Goal: Task Accomplishment & Management: Use online tool/utility

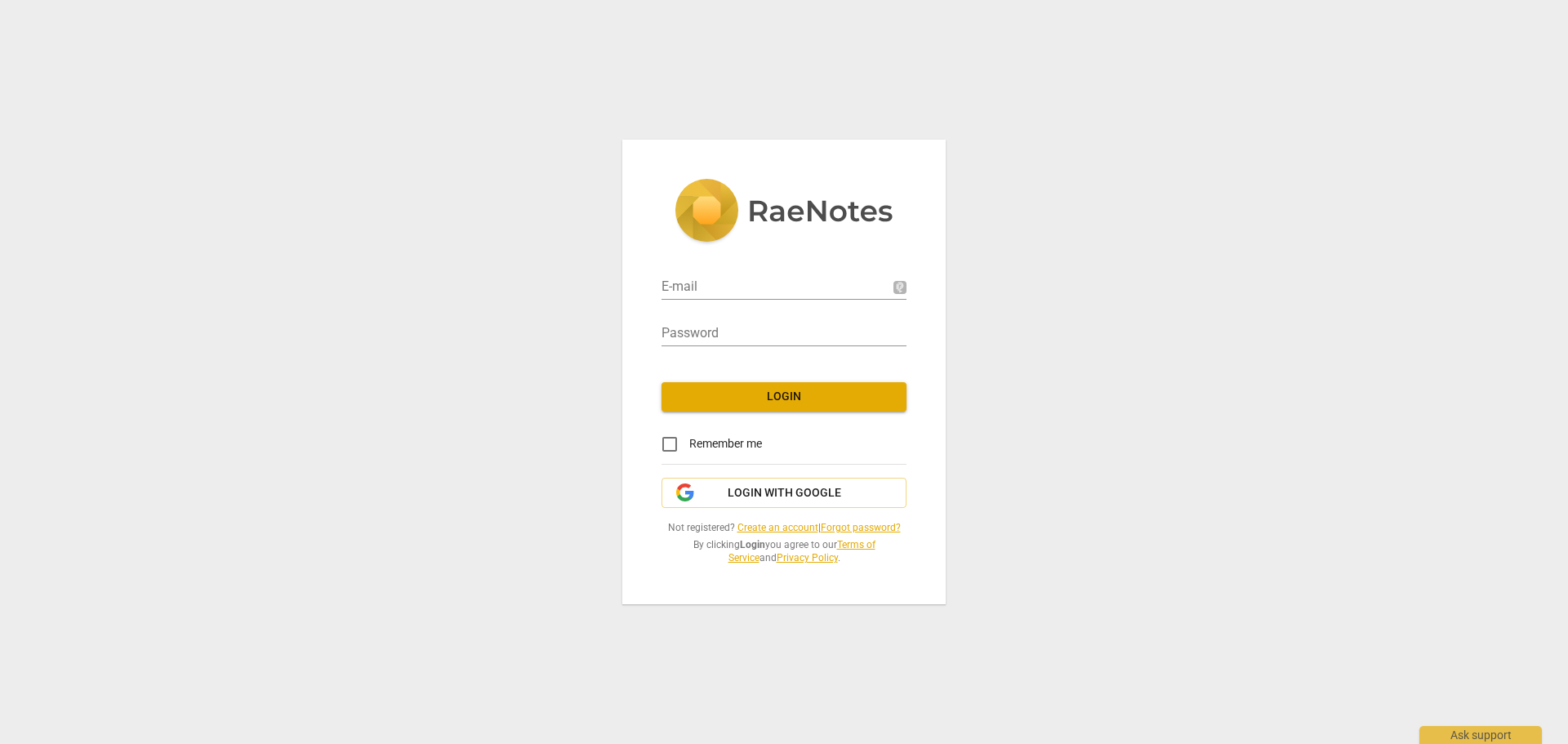
type input "[PERSON_NAME][EMAIL_ADDRESS][DOMAIN_NAME]"
click at [891, 395] on span "Login" at bounding box center [784, 397] width 219 height 16
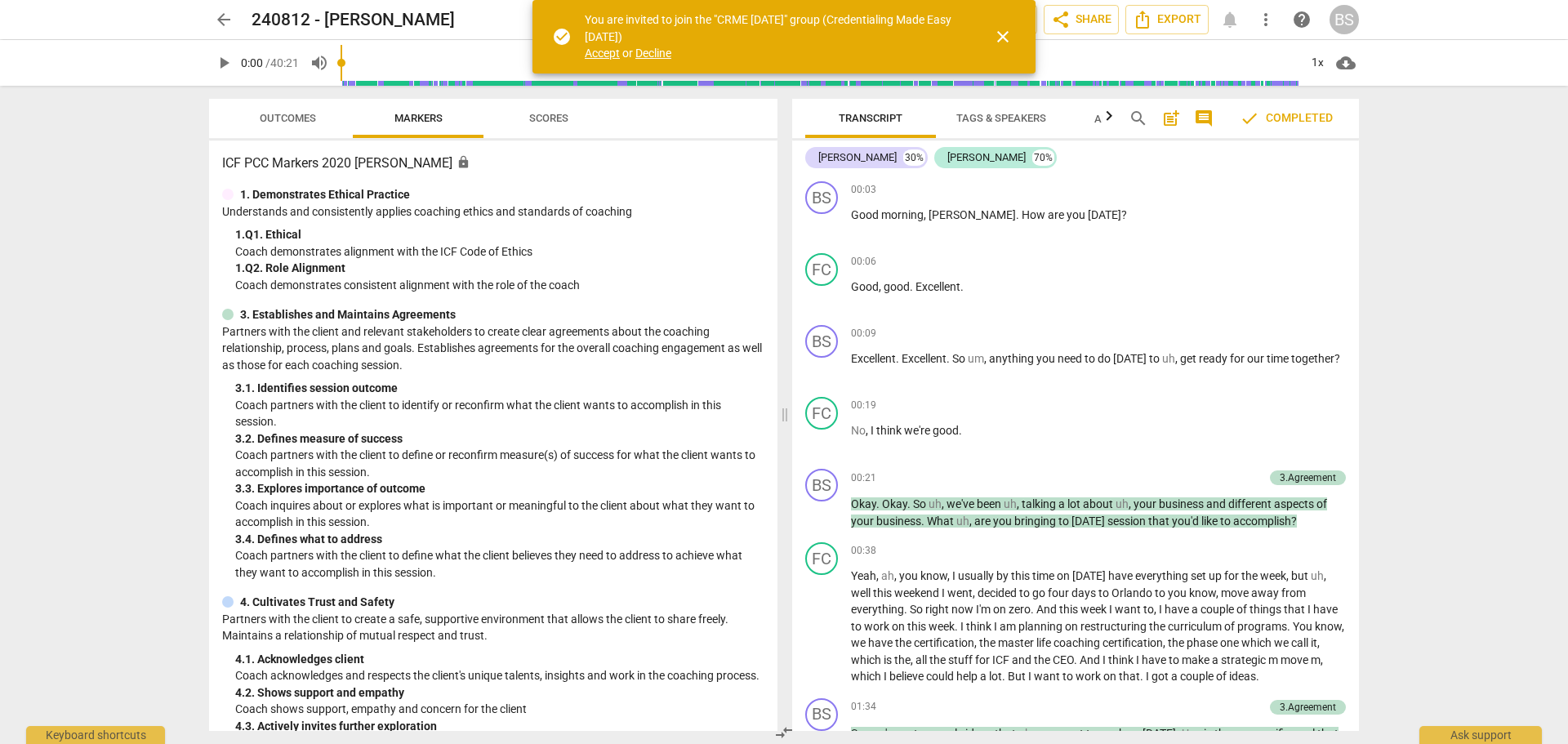
click at [604, 54] on span "Accept" at bounding box center [602, 53] width 35 height 13
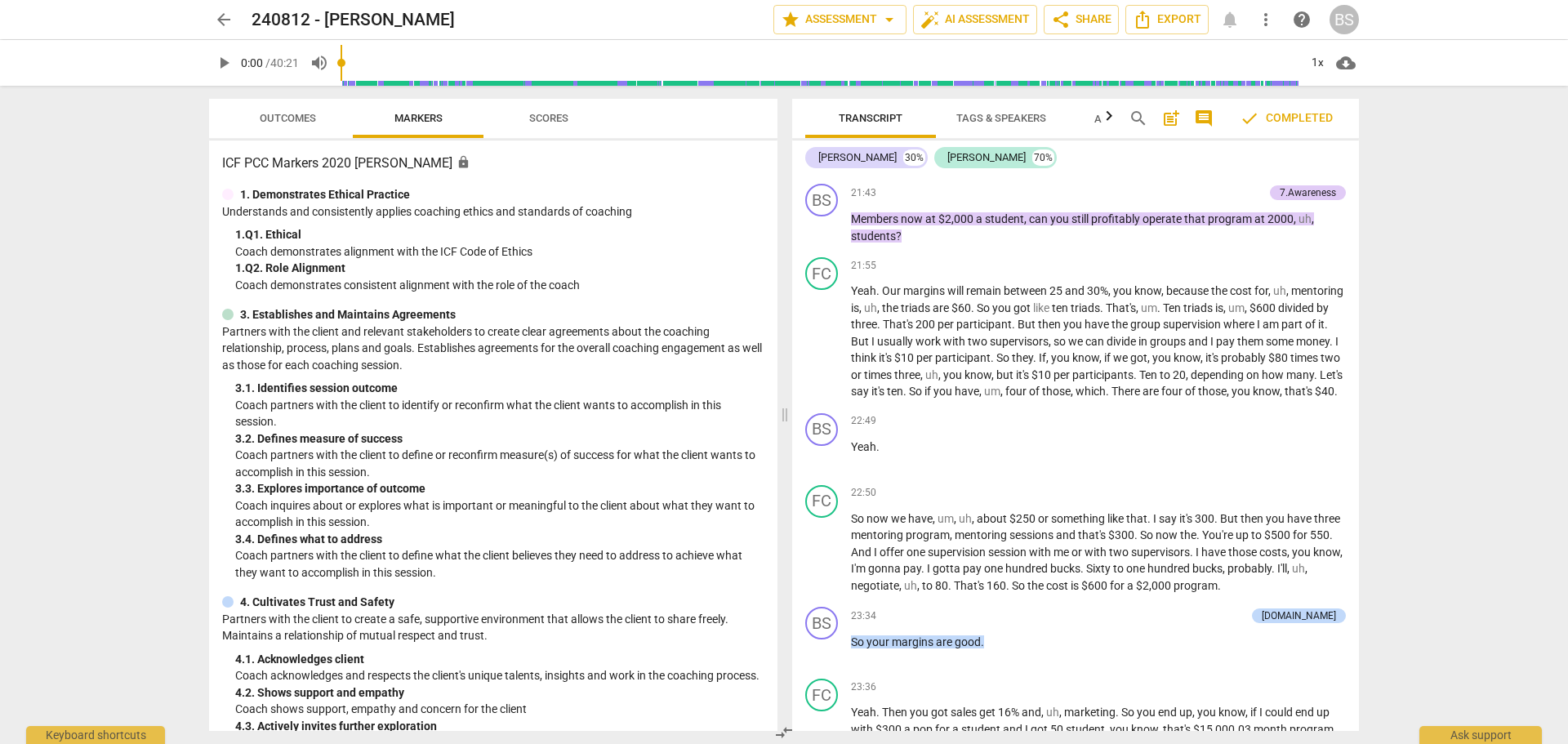
scroll to position [7024, 0]
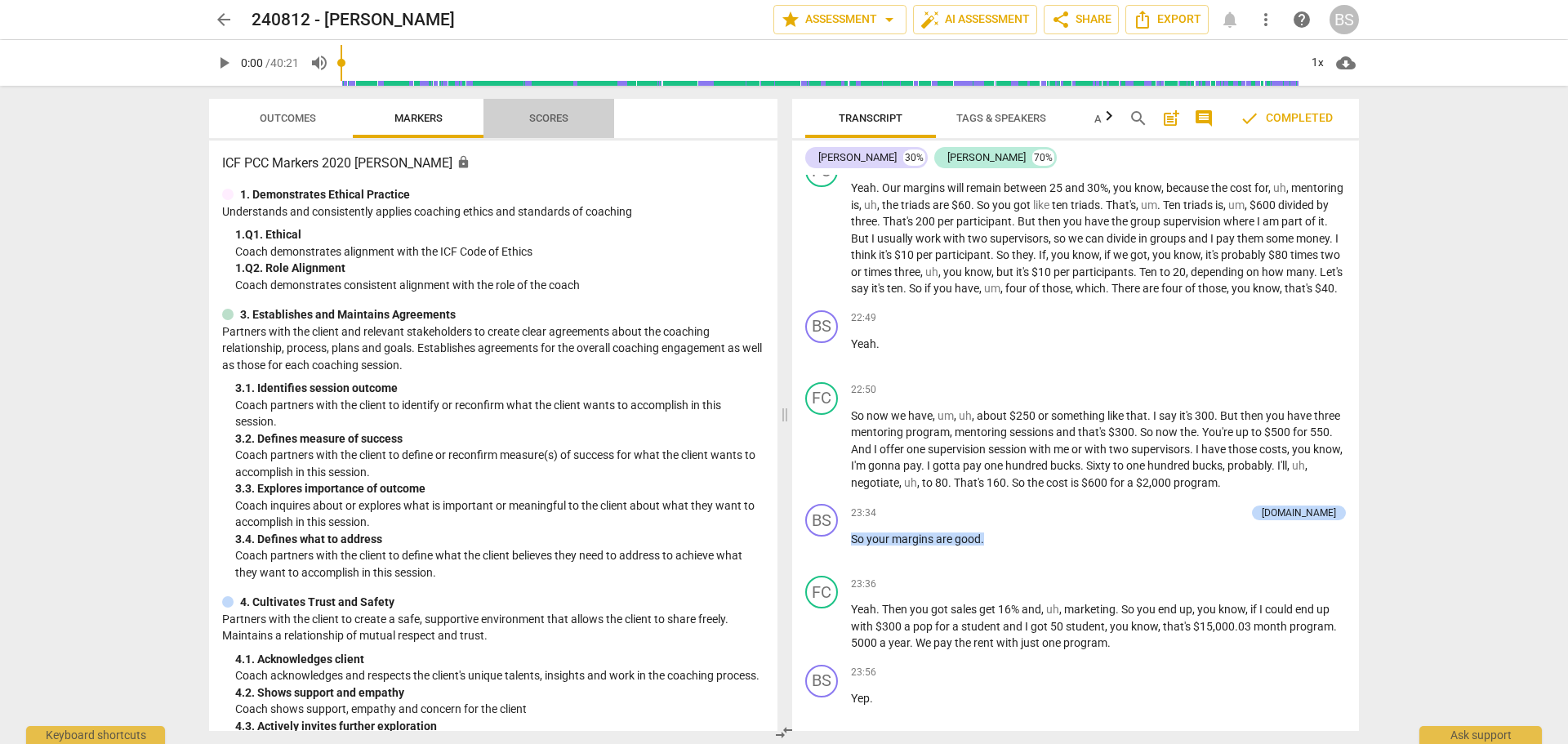
click at [556, 120] on span "Scores" at bounding box center [549, 118] width 40 height 12
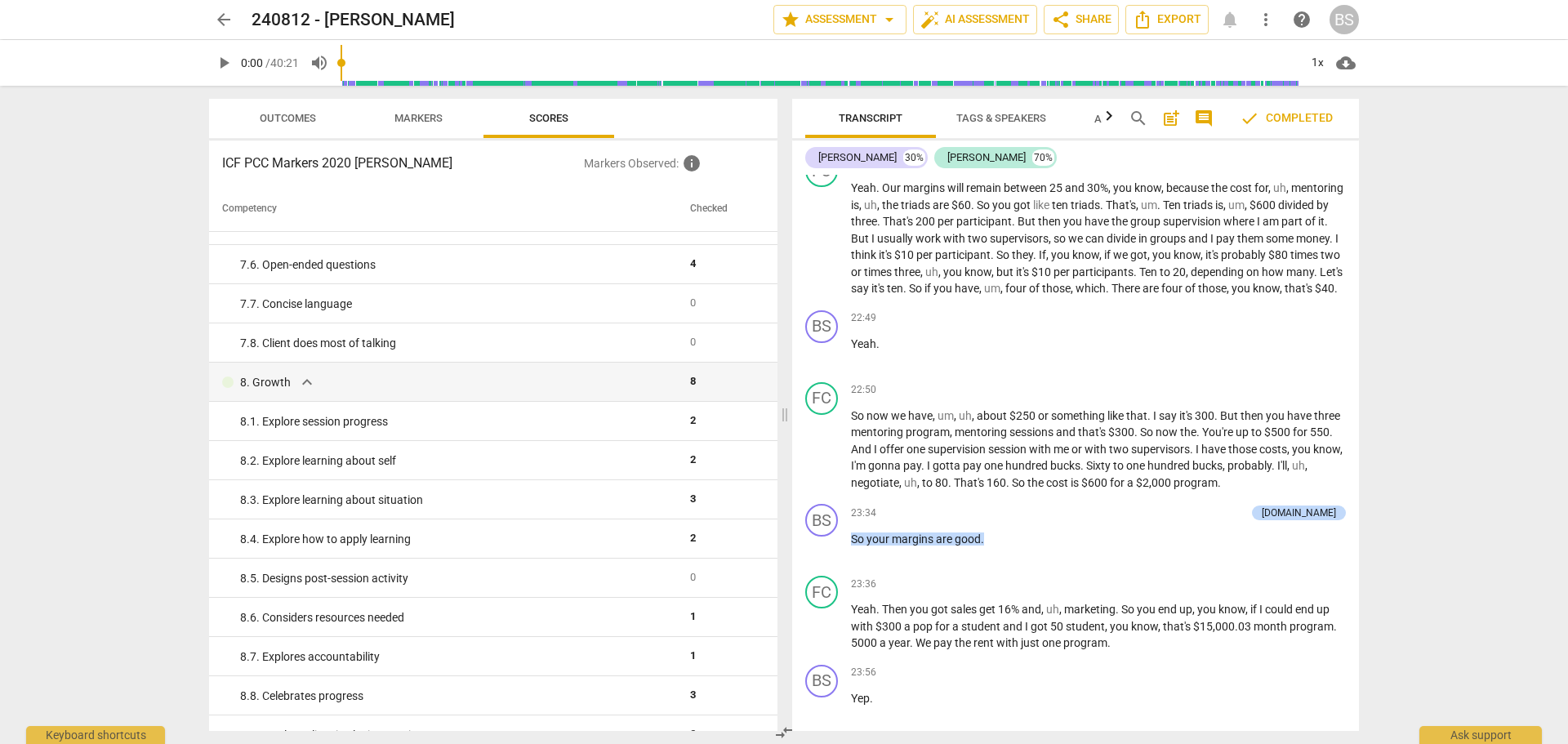
scroll to position [1305, 0]
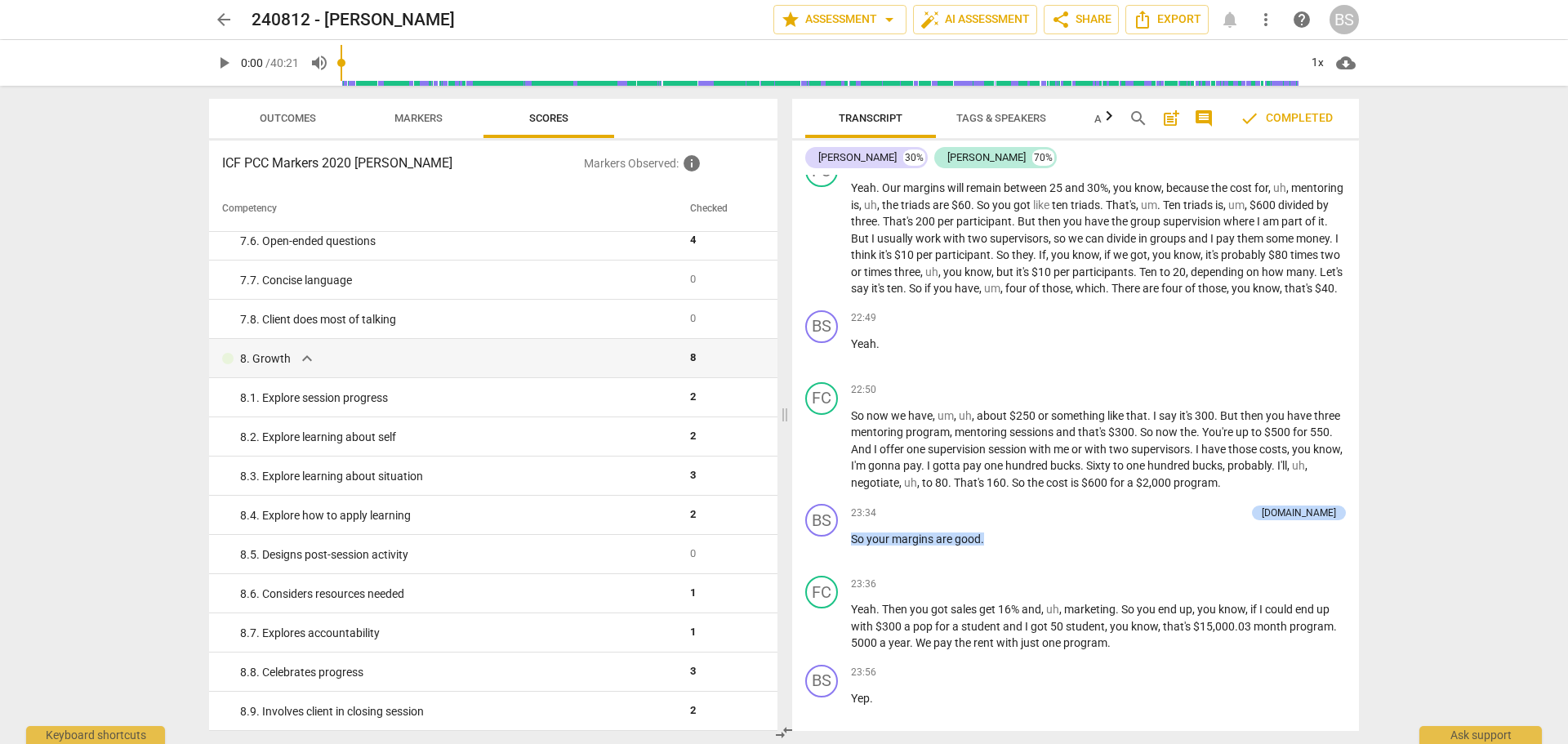
click at [266, 120] on span "Outcomes" at bounding box center [288, 118] width 56 height 12
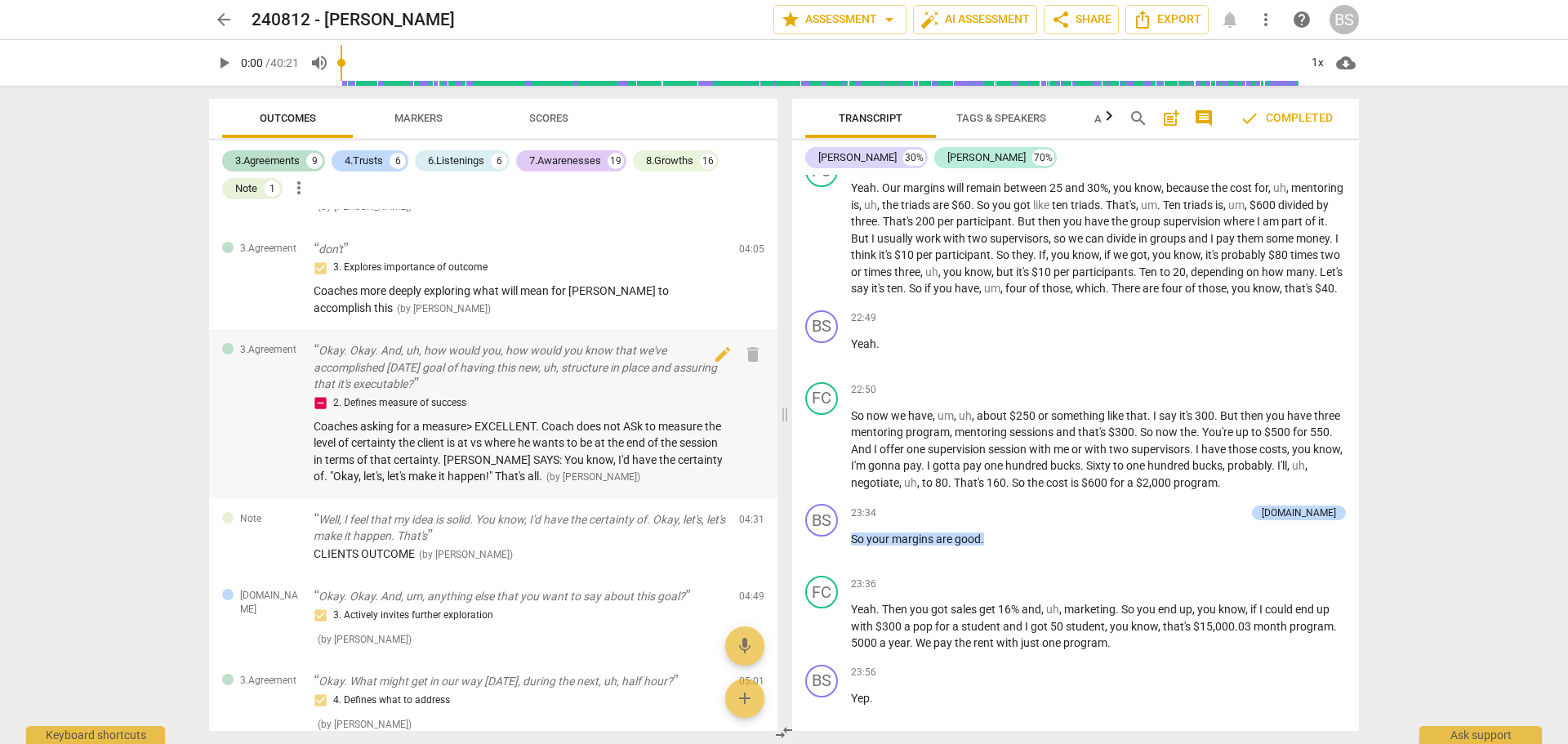
scroll to position [572, 0]
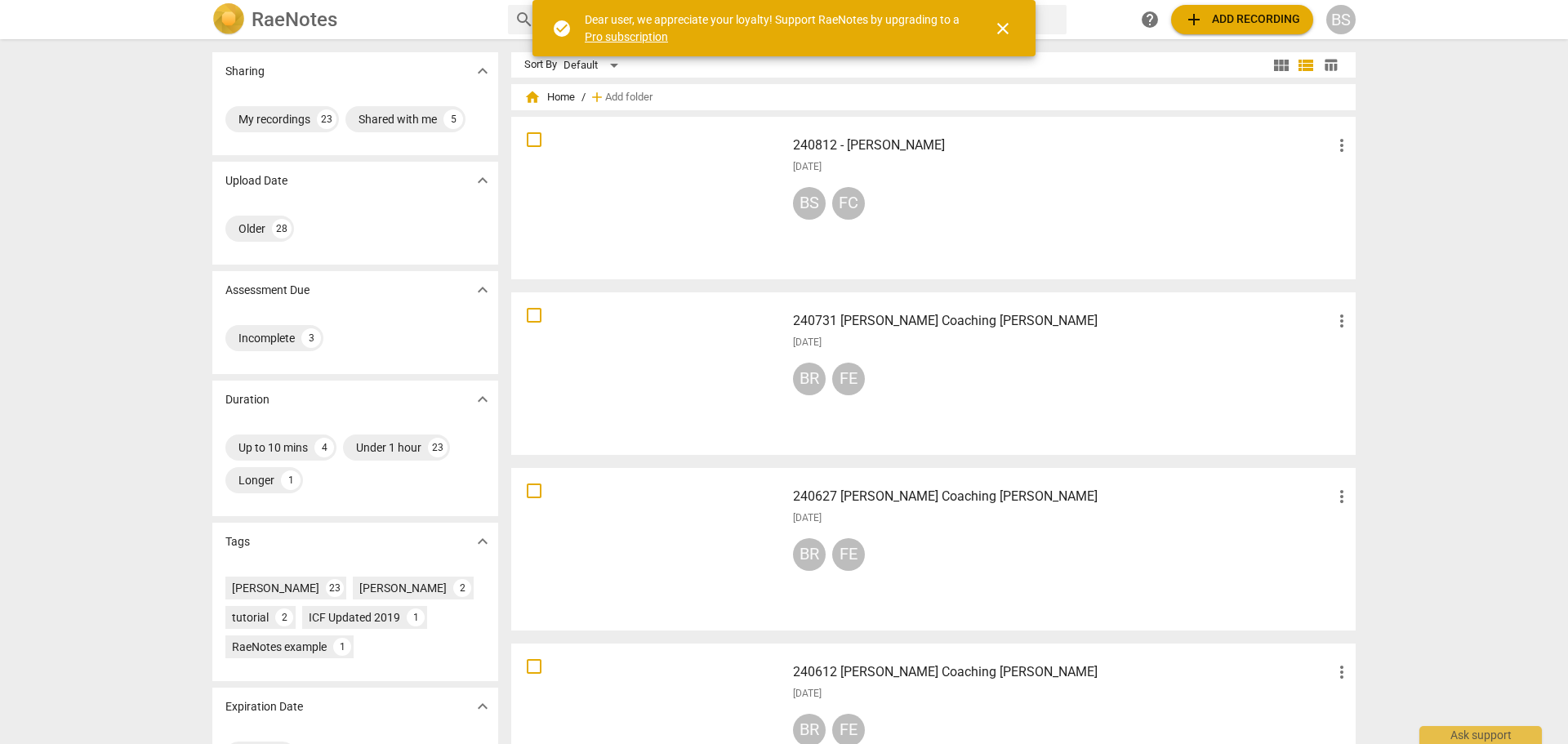
click at [632, 196] on div at bounding box center [648, 198] width 263 height 151
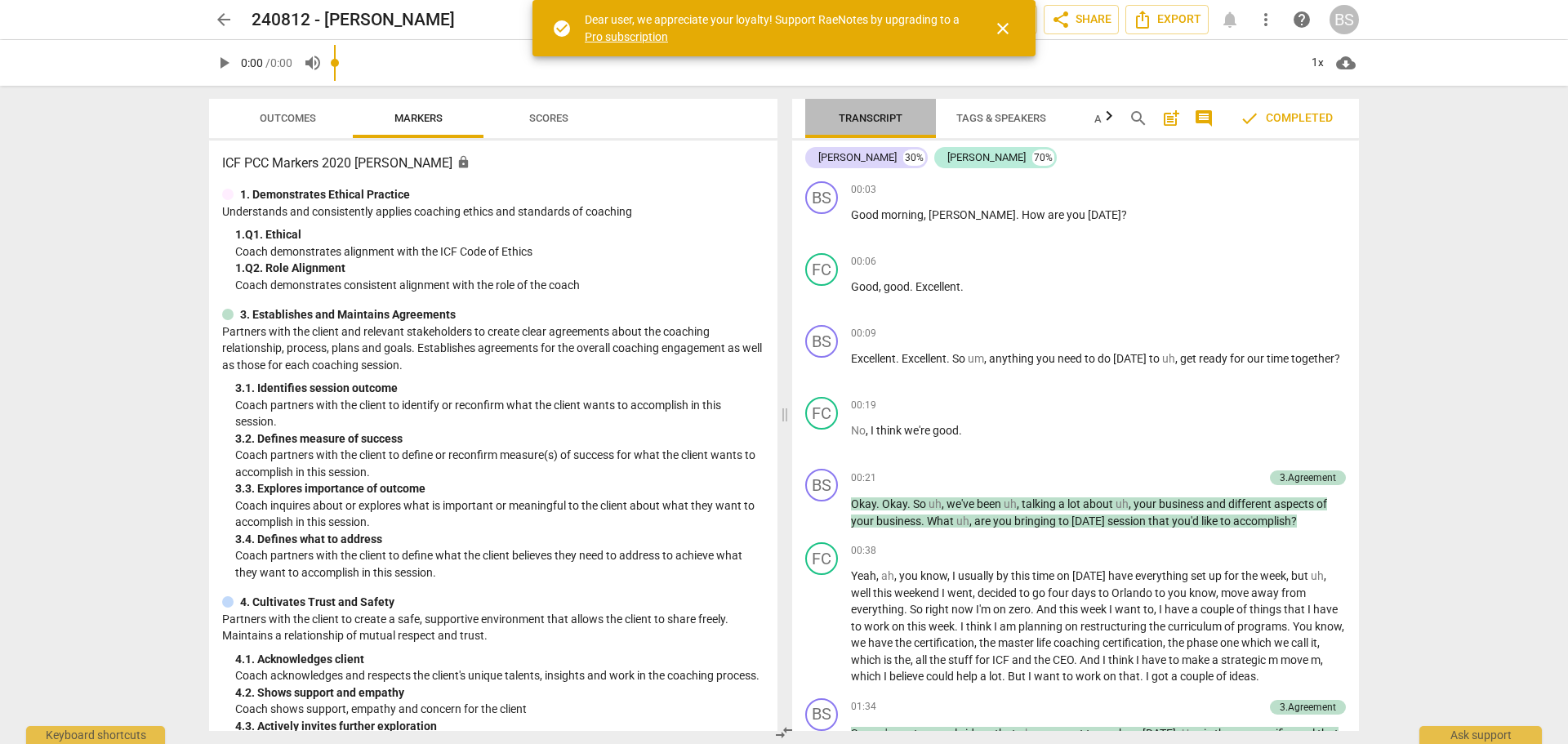
click at [861, 114] on span "Transcript" at bounding box center [870, 118] width 64 height 12
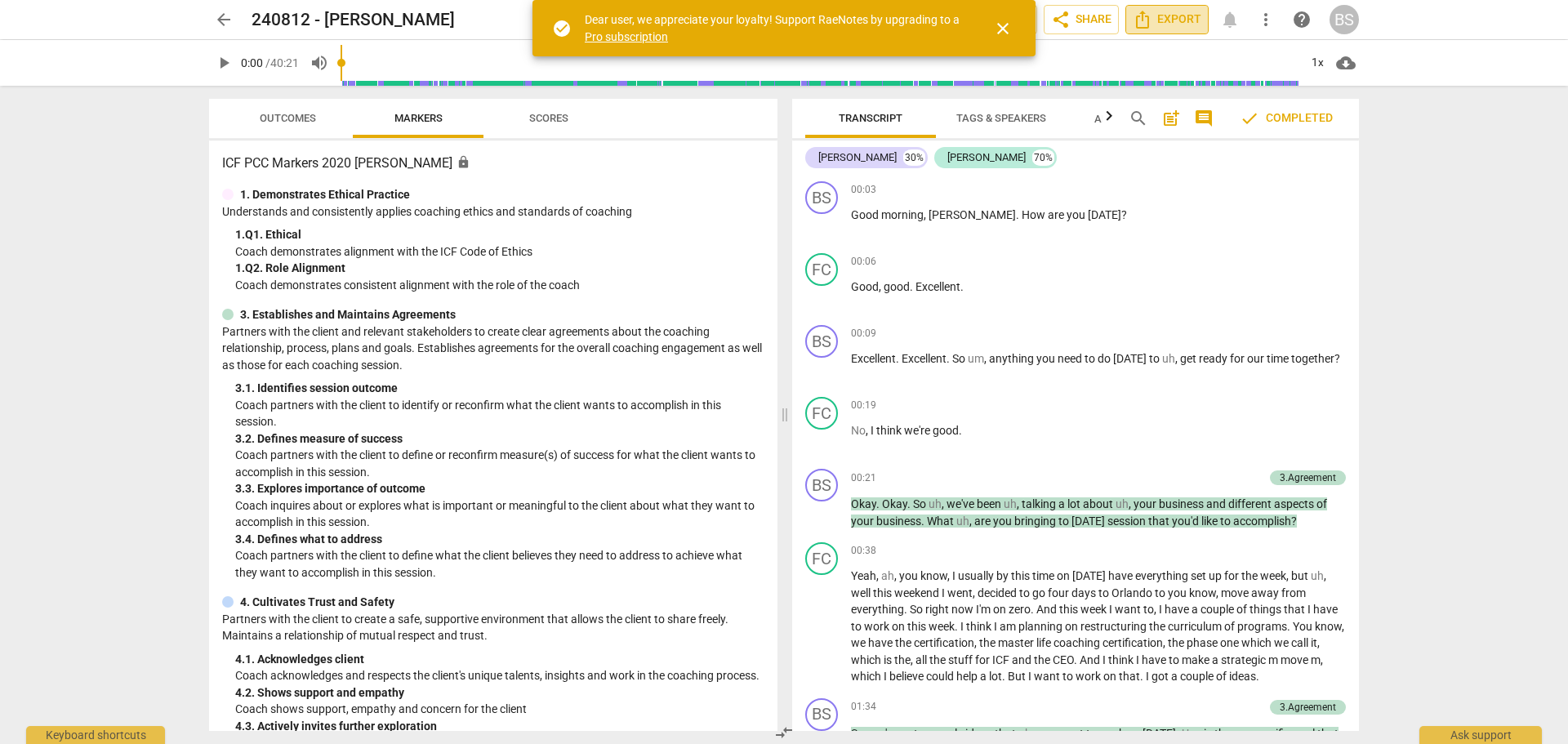
click at [1085, 11] on span "Export" at bounding box center [1166, 20] width 68 height 20
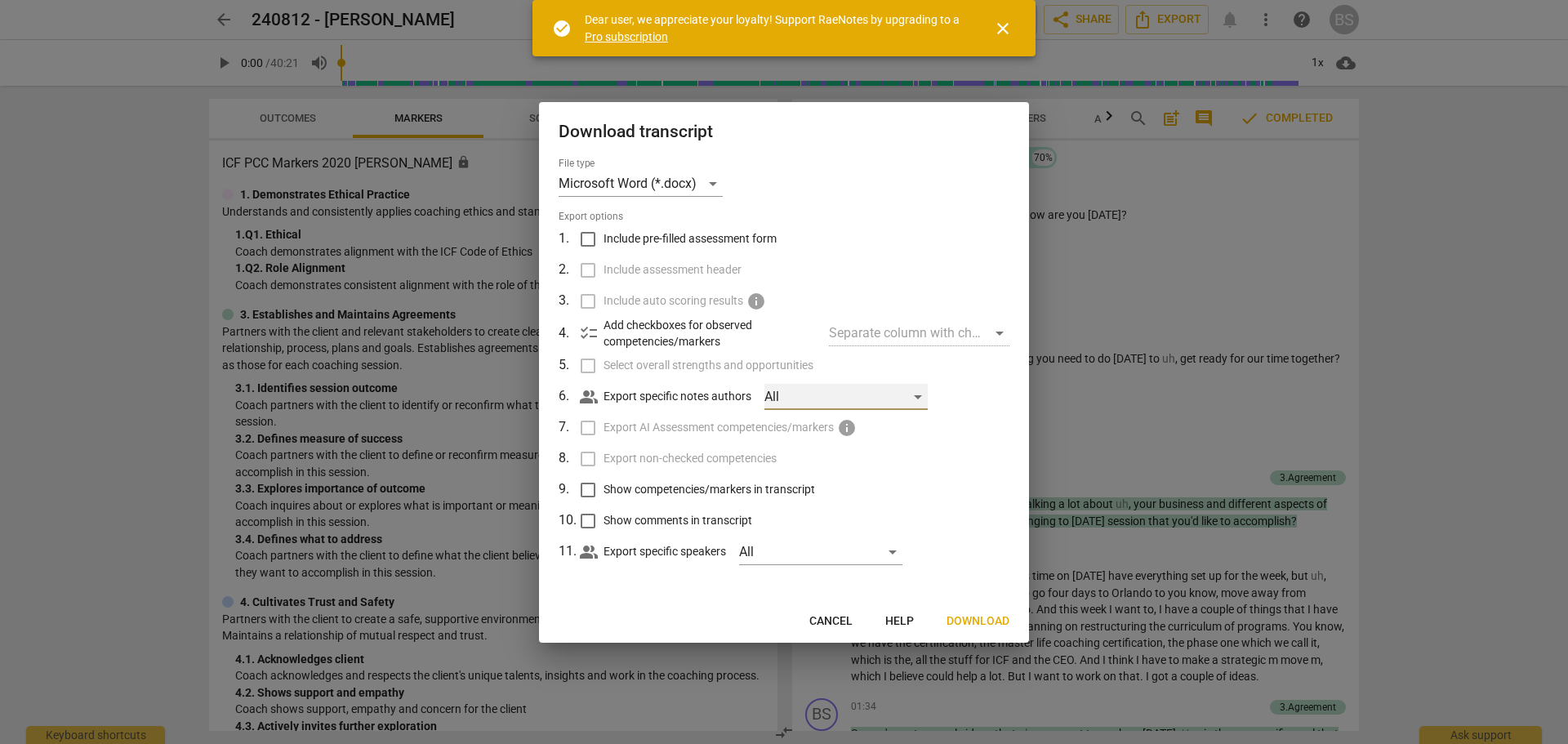
click at [916, 397] on div "All" at bounding box center [846, 397] width 163 height 26
click at [916, 397] on li "[PERSON_NAME]" at bounding box center [850, 397] width 170 height 40
checkbox input "false"
click at [972, 406] on div at bounding box center [784, 372] width 1568 height 744
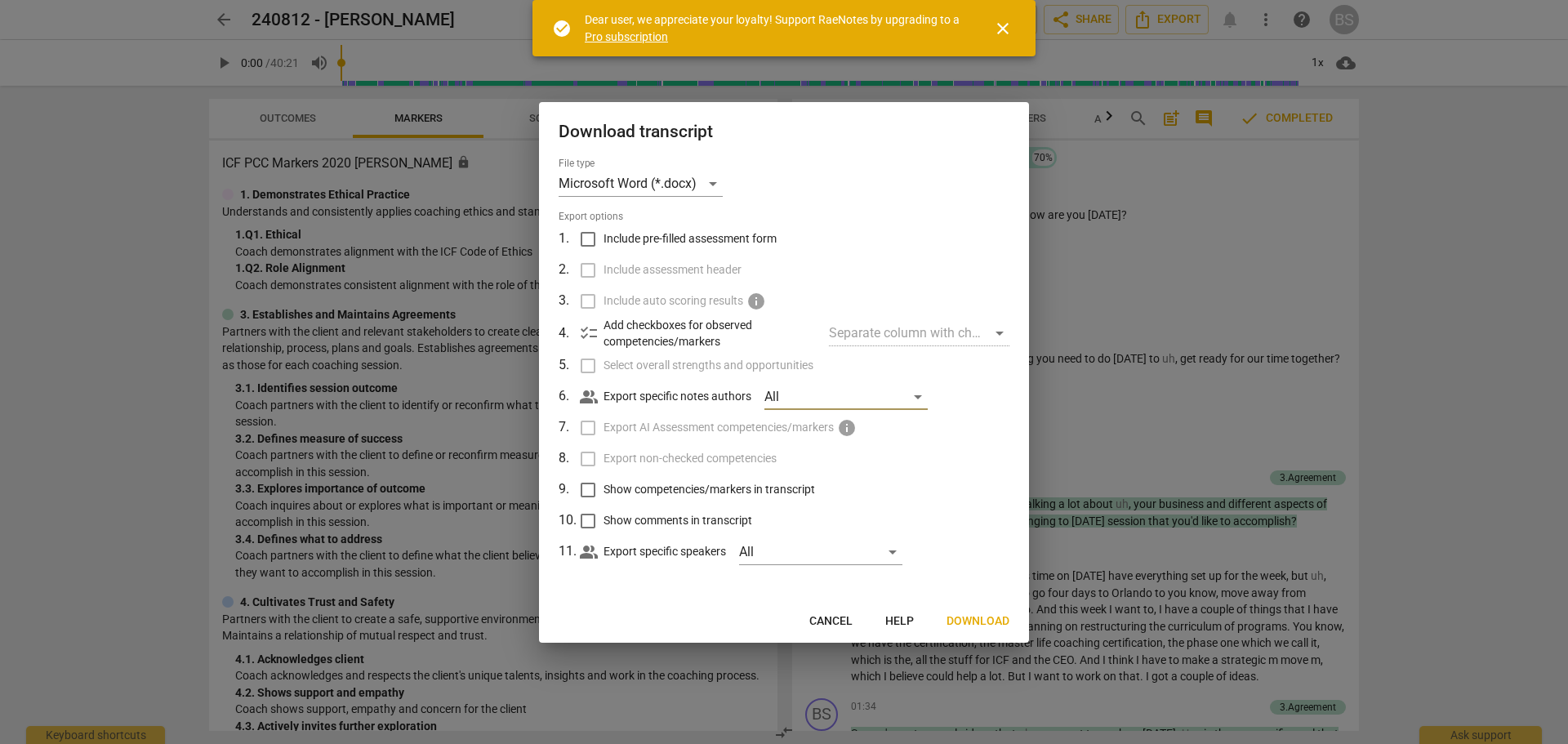
click at [983, 465] on span "Download" at bounding box center [978, 622] width 63 height 16
